Goal: Information Seeking & Learning: Learn about a topic

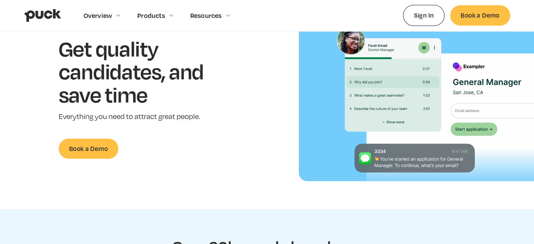
scroll to position [76, 0]
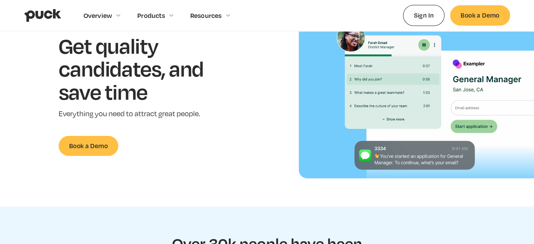
click at [371, 88] on img at bounding box center [416, 94] width 235 height 167
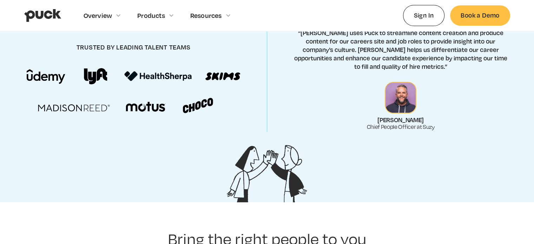
scroll to position [340, 0]
click at [142, 106] on img at bounding box center [134, 90] width 214 height 45
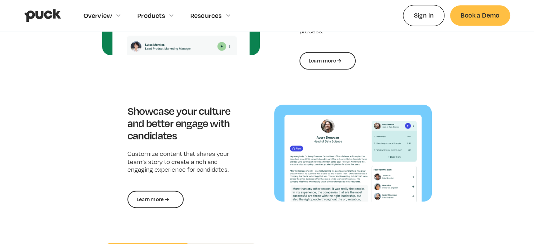
scroll to position [815, 0]
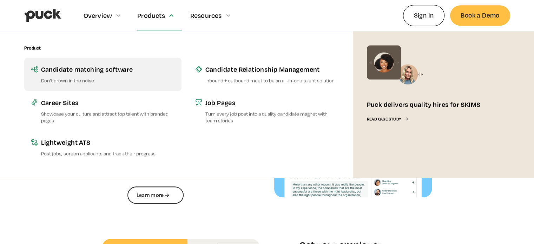
click at [105, 76] on link "Candidate matching software Don’t drown in the noise" at bounding box center [102, 74] width 157 height 33
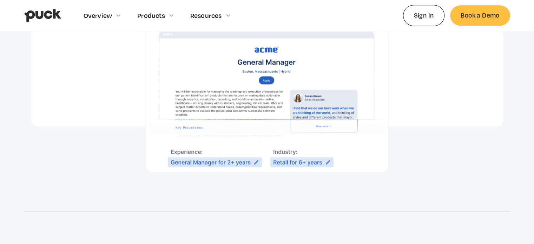
scroll to position [502, 0]
click at [266, 138] on img at bounding box center [266, 94] width 243 height 157
click at [246, 151] on img at bounding box center [266, 94] width 243 height 157
click at [257, 153] on img at bounding box center [266, 94] width 243 height 157
click at [295, 148] on img at bounding box center [266, 94] width 243 height 157
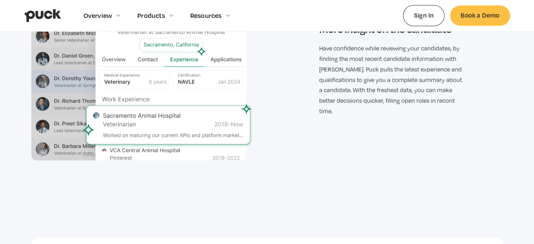
scroll to position [1290, 0]
